Goal: Task Accomplishment & Management: Use online tool/utility

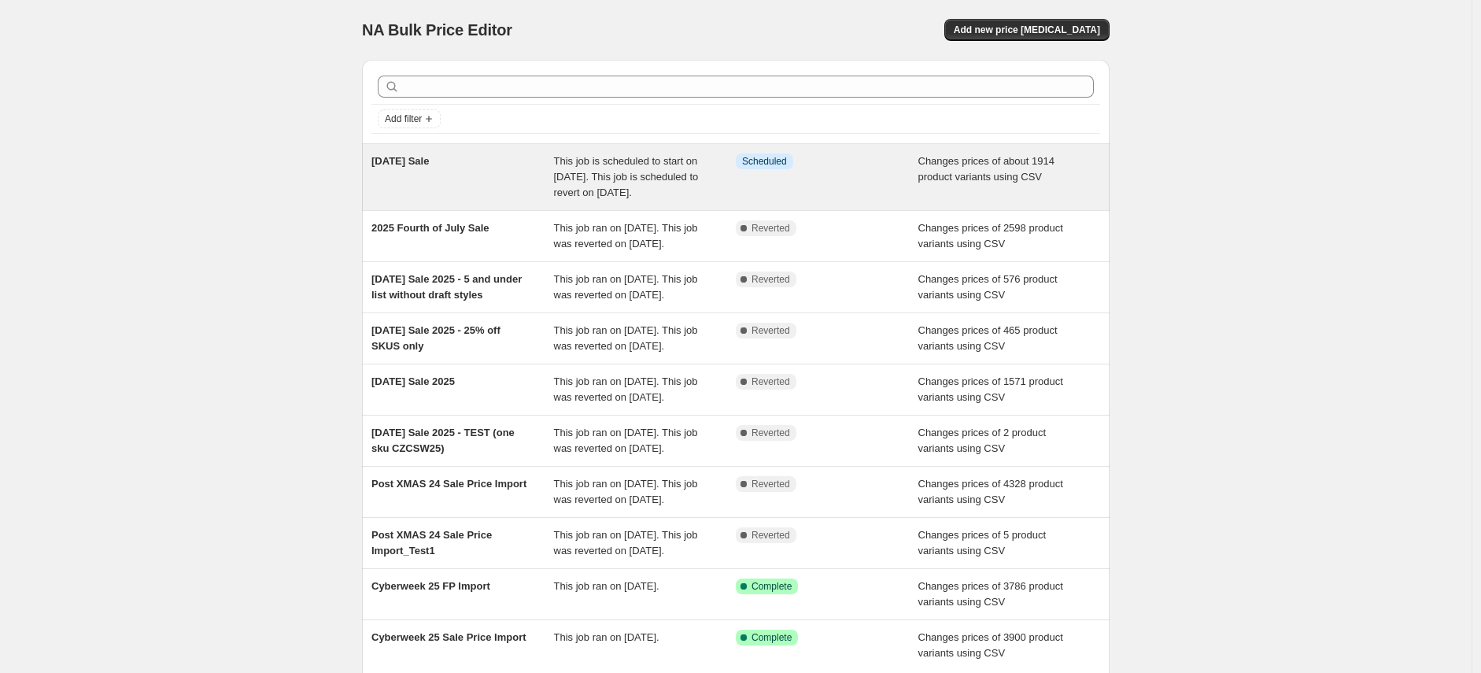
click at [625, 186] on span "This job is scheduled to start on [DATE]. This job is scheduled to revert on [D…" at bounding box center [626, 176] width 145 height 43
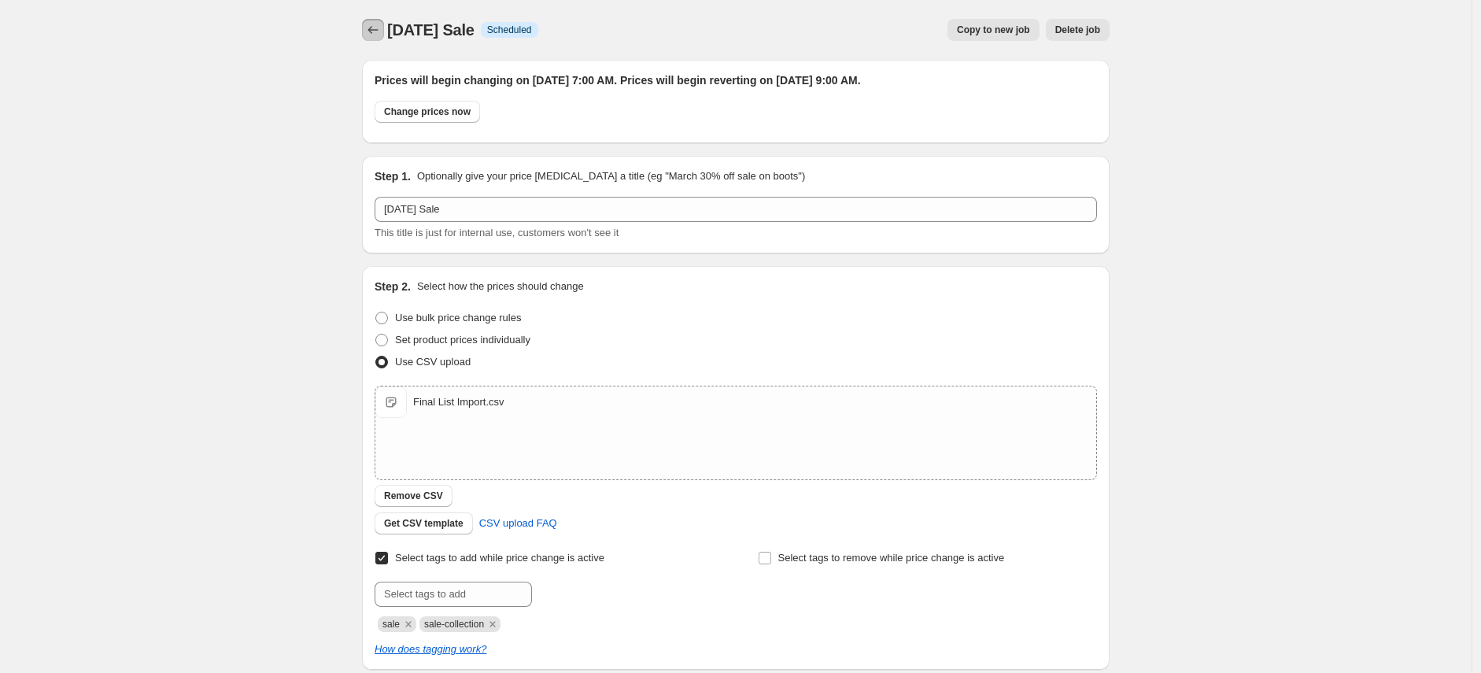
click at [379, 32] on icon "Price change jobs" at bounding box center [373, 30] width 16 height 16
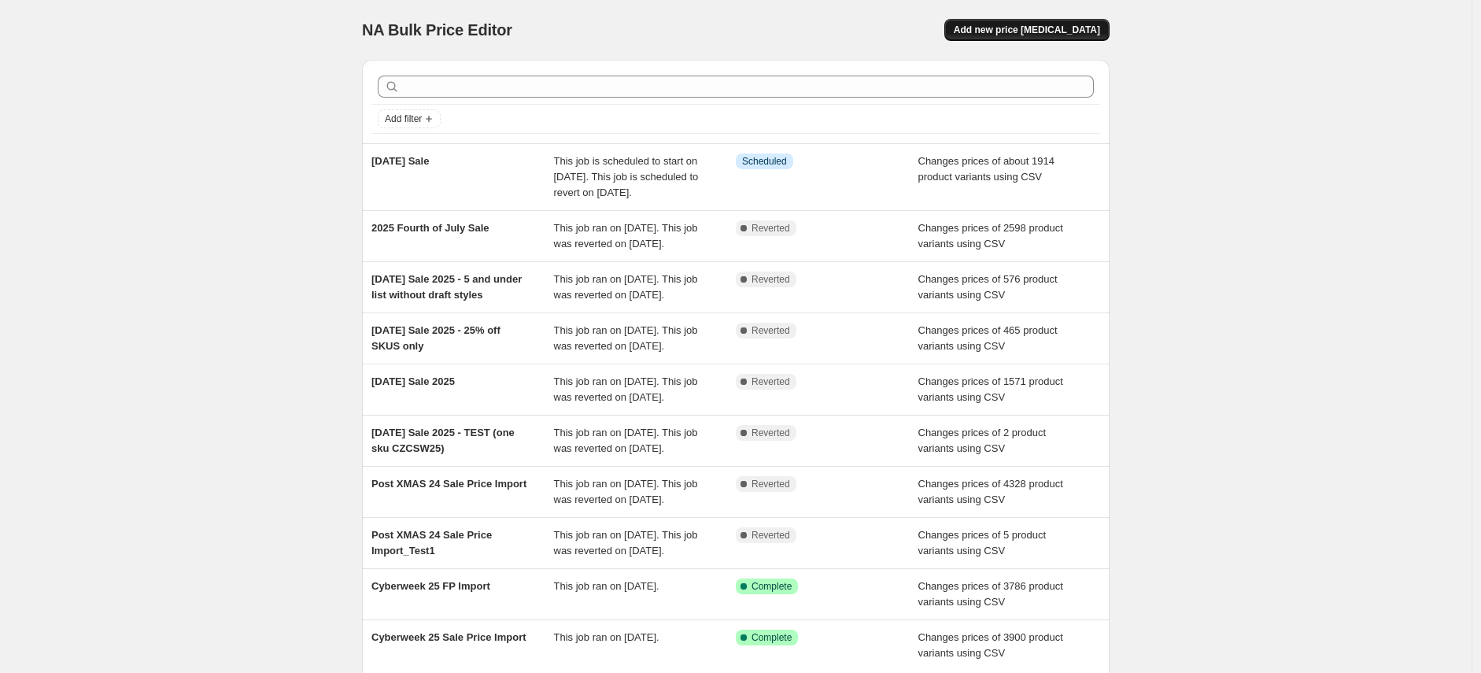
click at [1023, 31] on span "Add new price [MEDICAL_DATA]" at bounding box center [1027, 30] width 146 height 13
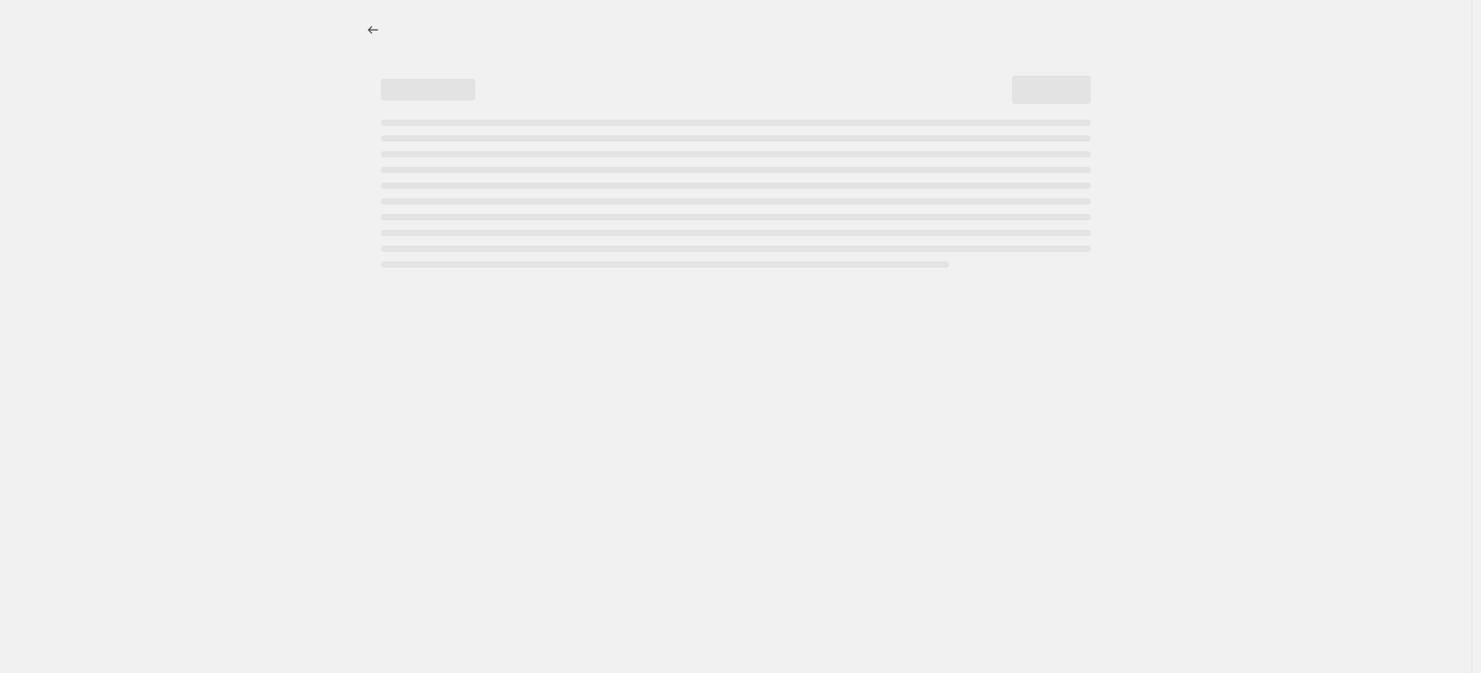
select select "percentage"
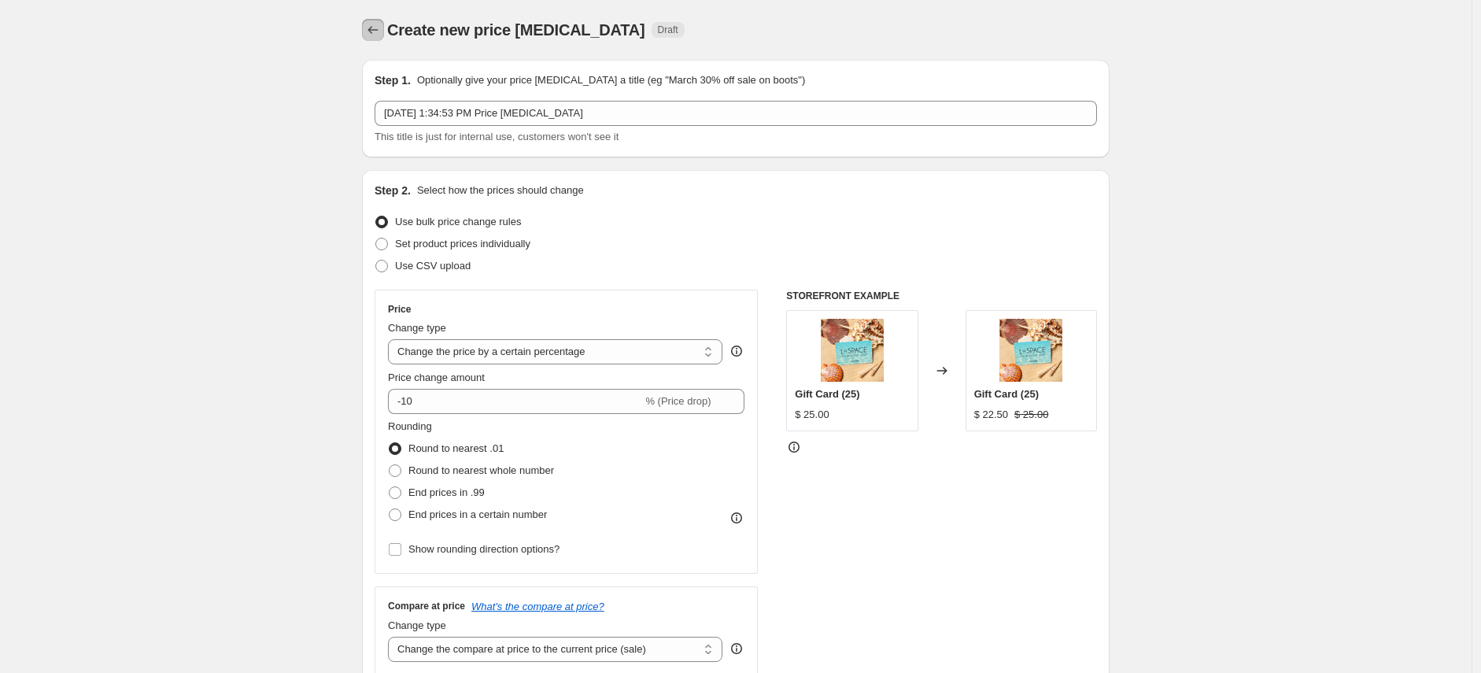
click at [372, 28] on icon "Price change jobs" at bounding box center [373, 30] width 16 height 16
